Goal: Information Seeking & Learning: Learn about a topic

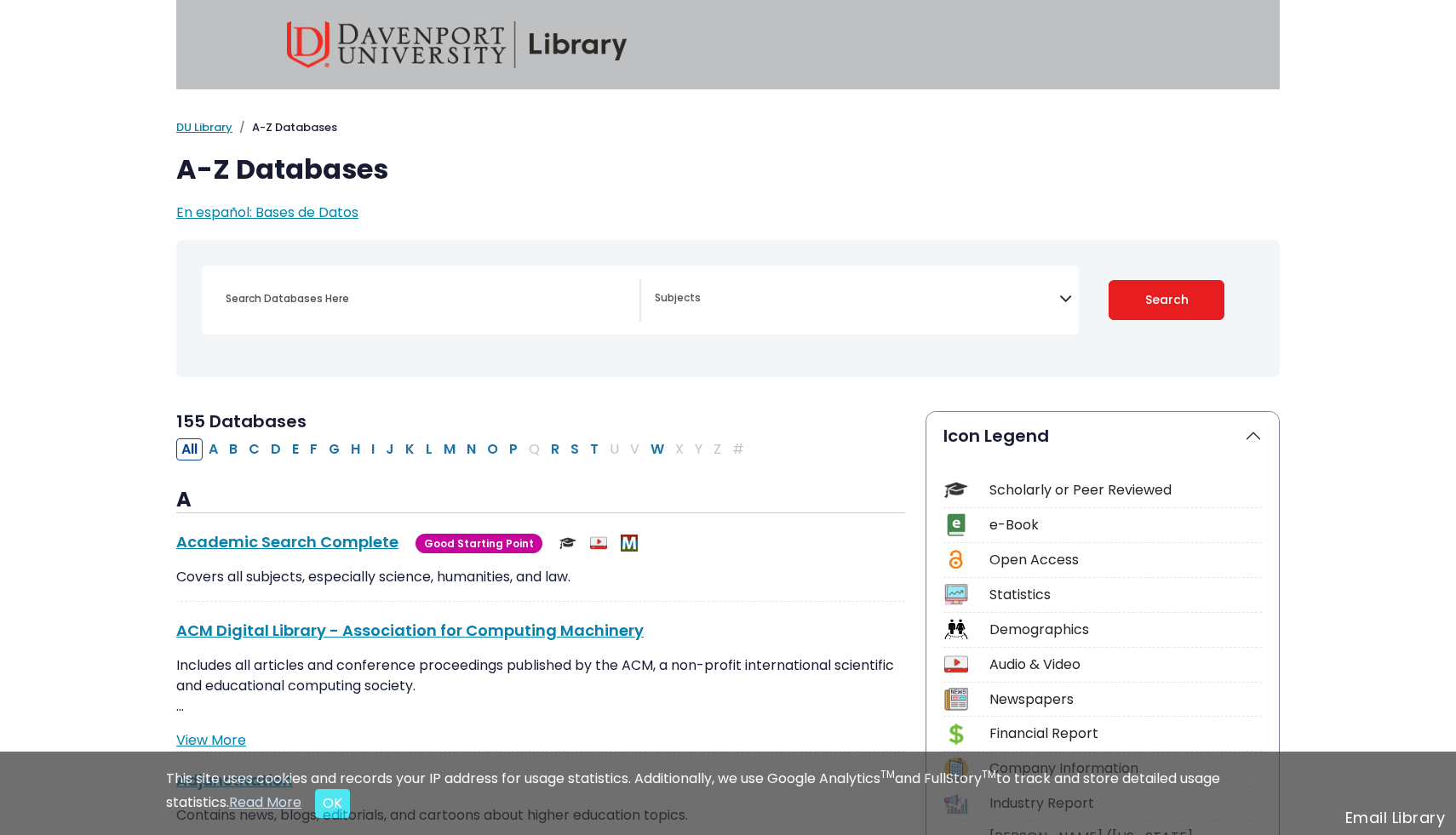
select select "Database Subject Filter"
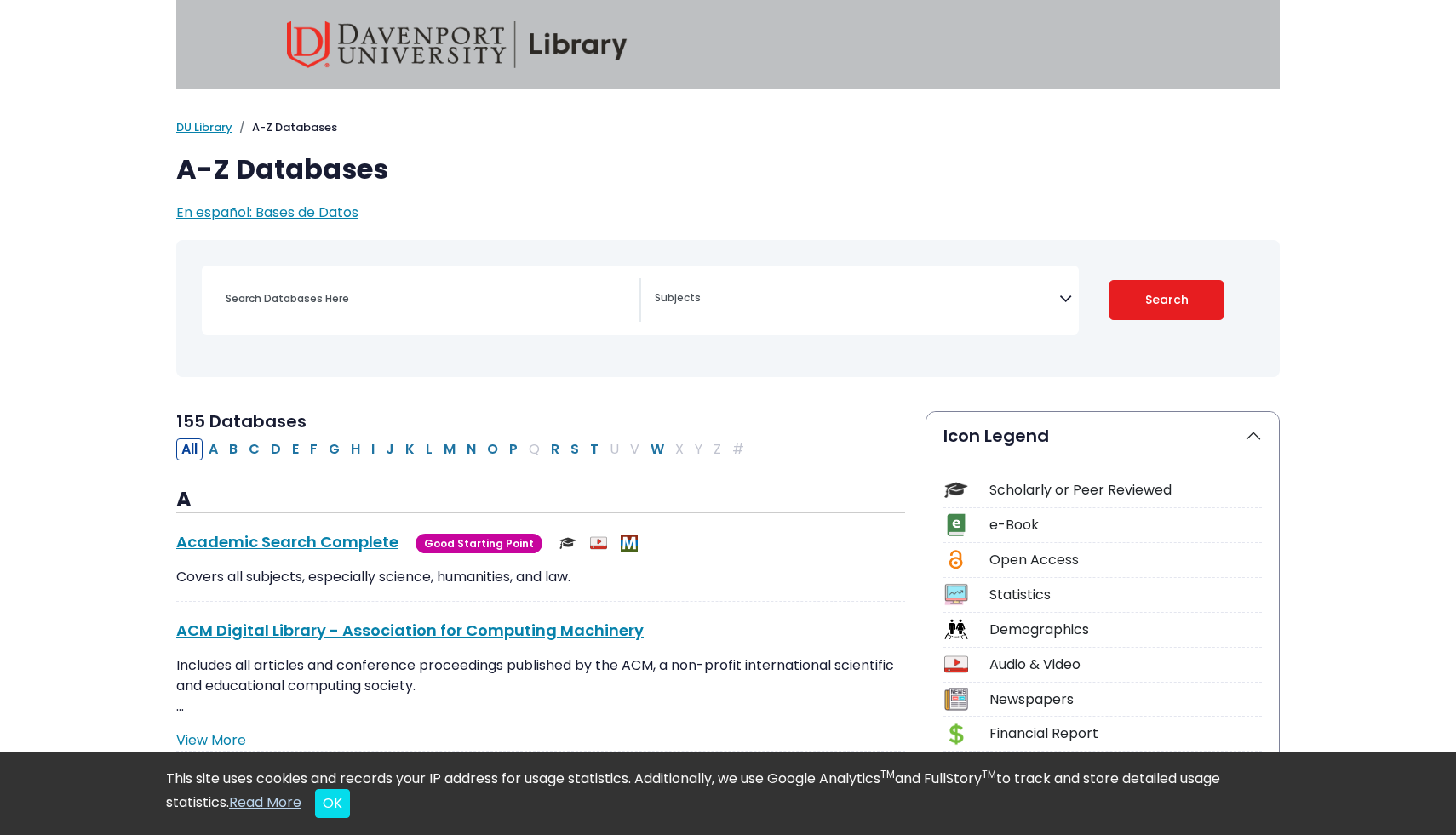
click at [391, 313] on div "Search filters" at bounding box center [427, 299] width 424 height 41
click at [301, 301] on input "Search database by title or keyword" at bounding box center [427, 298] width 424 height 25
type input "healthcare access"
click at [1109, 280] on button "Search" at bounding box center [1167, 299] width 117 height 40
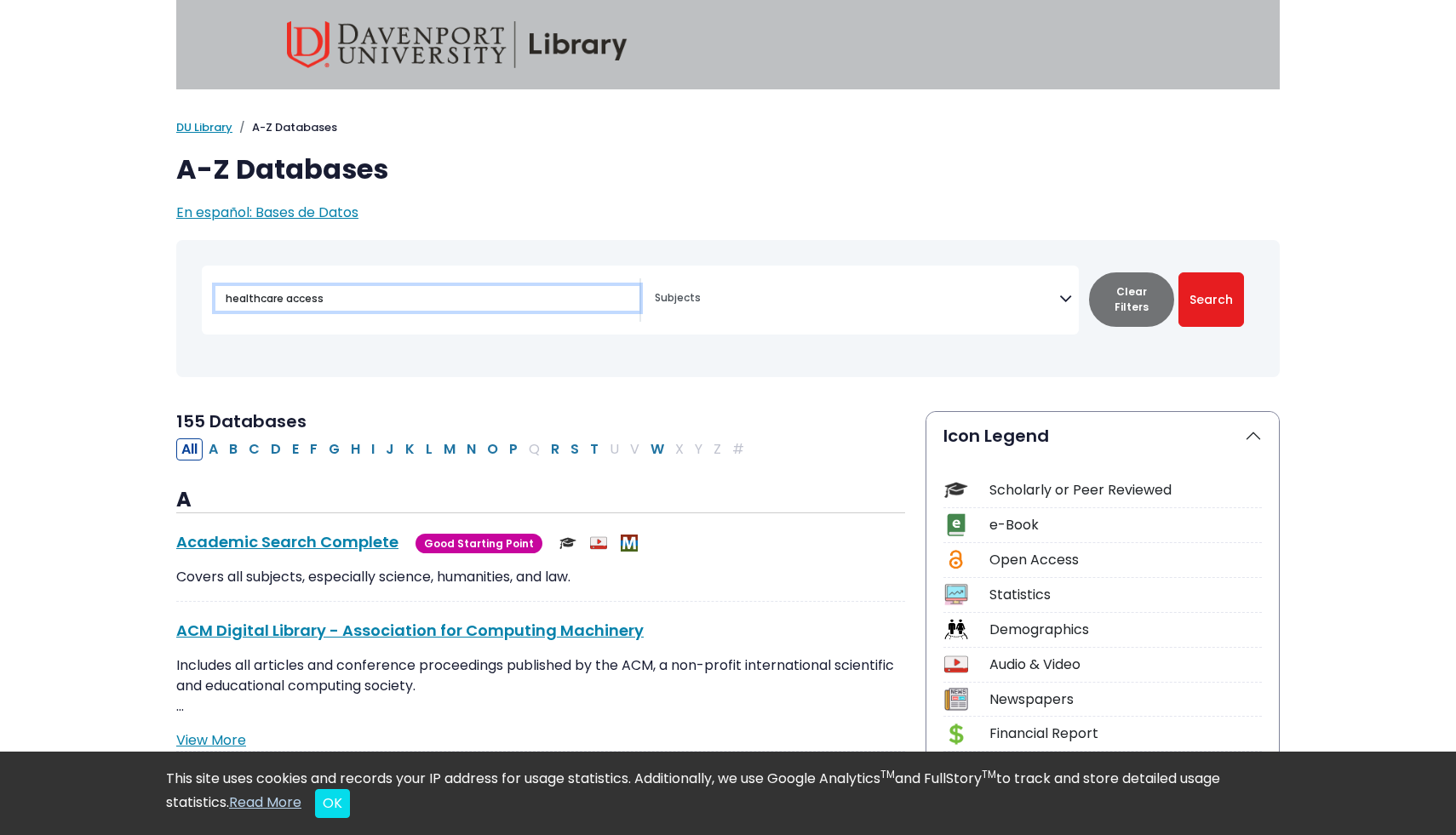
select select "Database Subject Filter"
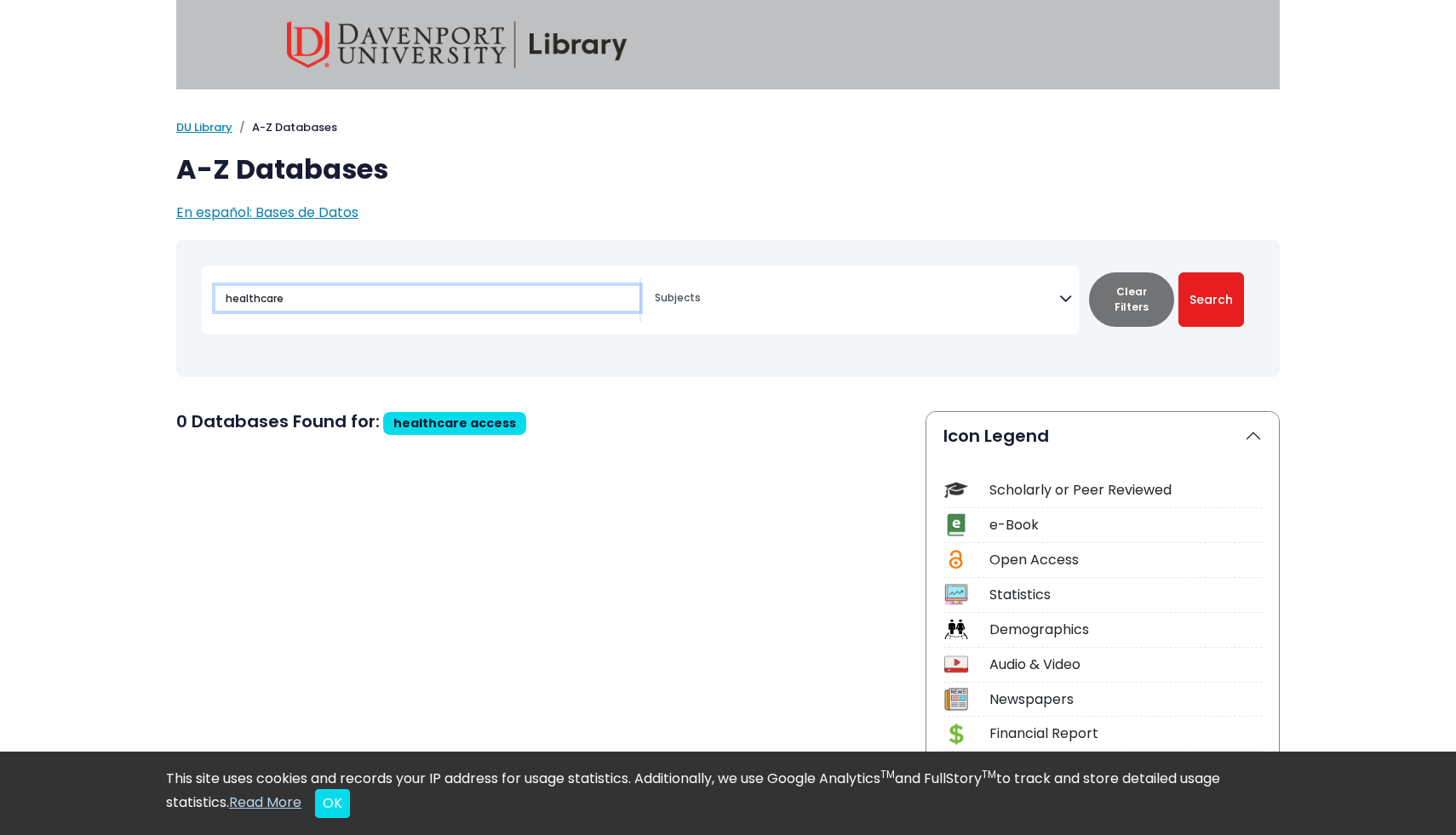
type input "healthcare"
click at [1179, 272] on button "Search" at bounding box center [1211, 299] width 66 height 55
select select "Database Subject Filter"
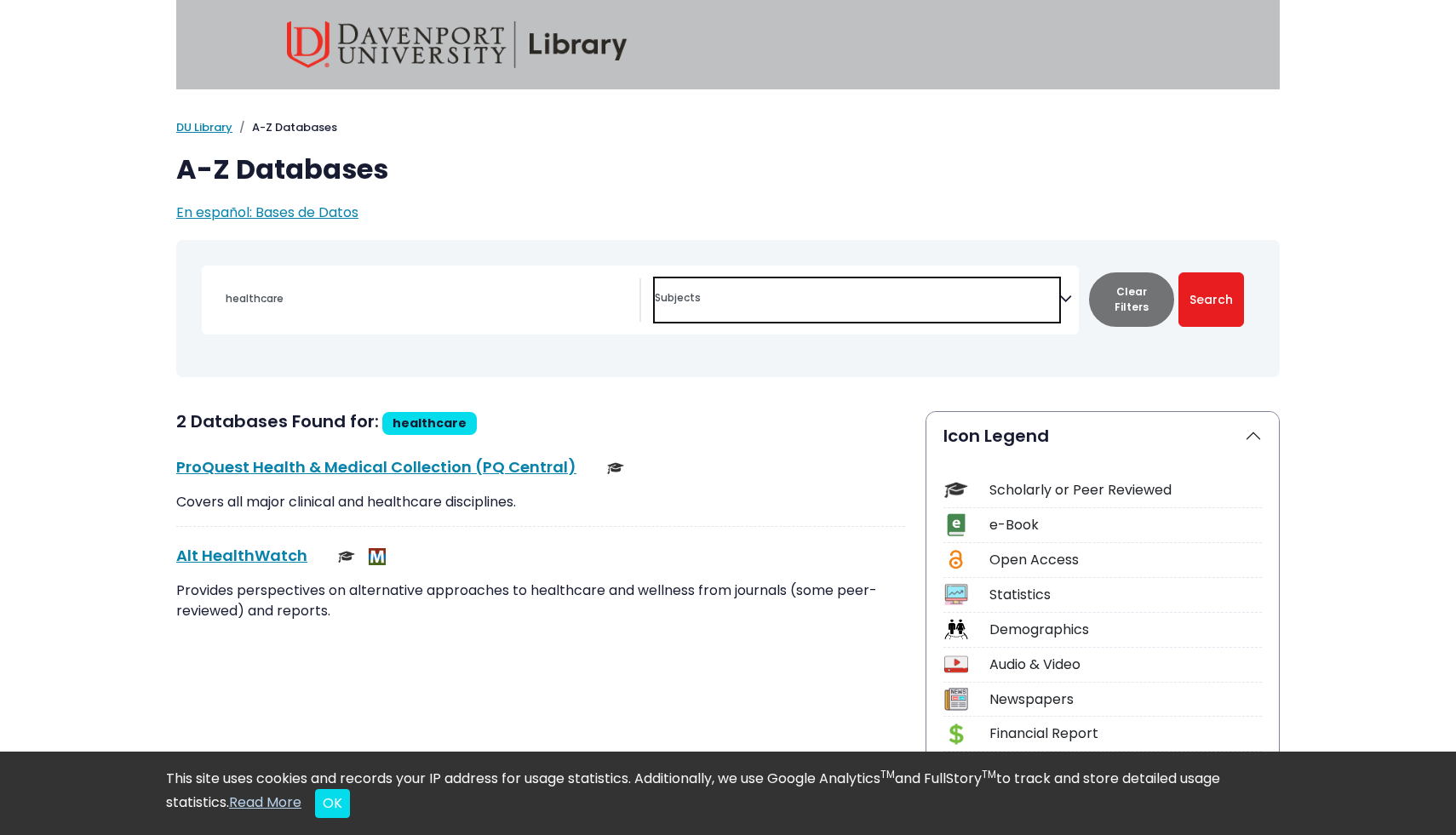
click at [673, 289] on span "Search filters" at bounding box center [857, 295] width 404 height 20
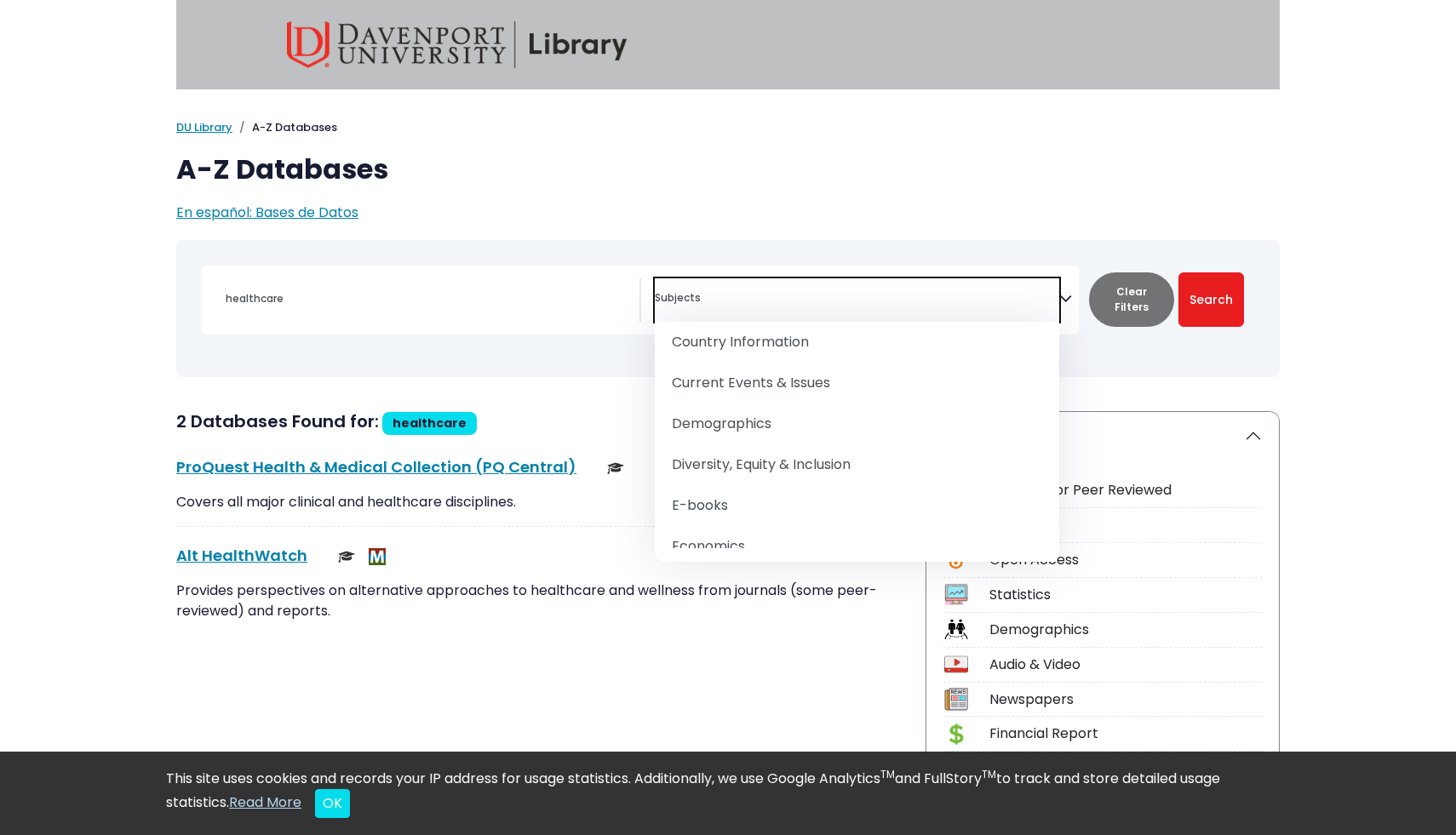
scroll to position [643, 0]
click at [503, 344] on div "healthcare Archives" at bounding box center [728, 308] width 1083 height 124
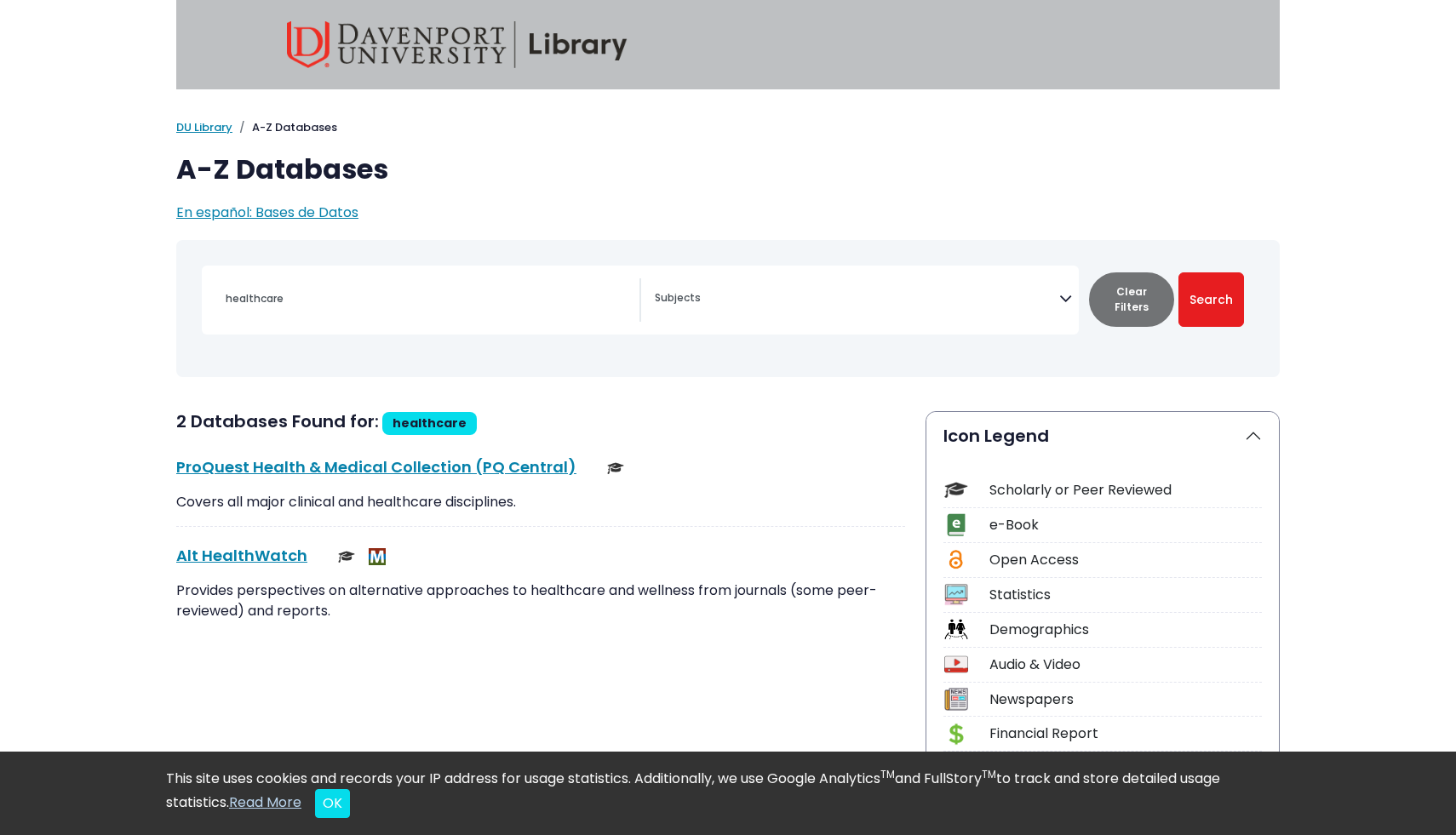
click at [199, 136] on li "DU Library" at bounding box center [205, 128] width 56 height 17
click at [199, 127] on link "DU Library" at bounding box center [205, 127] width 56 height 16
